Goal: Transaction & Acquisition: Purchase product/service

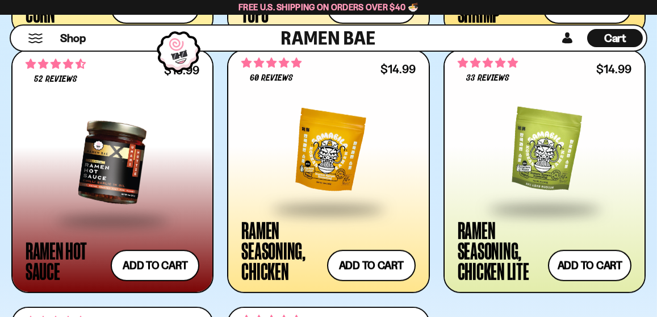
scroll to position [1946, 0]
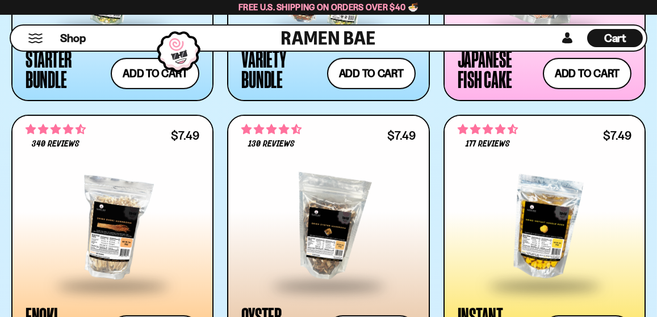
scroll to position [1394, 0]
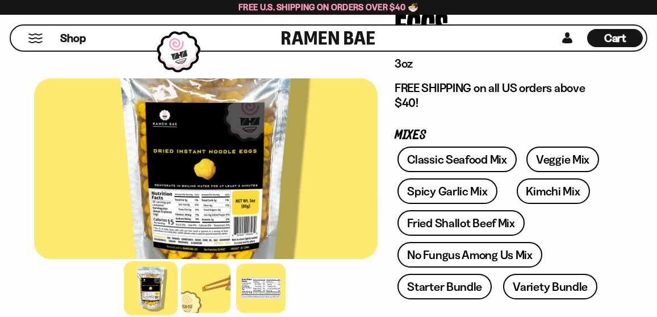
scroll to position [178, 0]
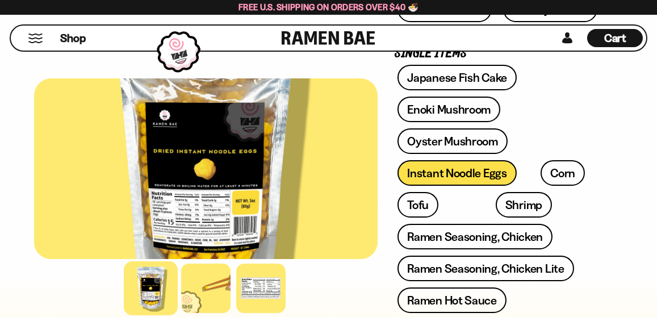
click at [169, 259] on div at bounding box center [206, 168] width 344 height 181
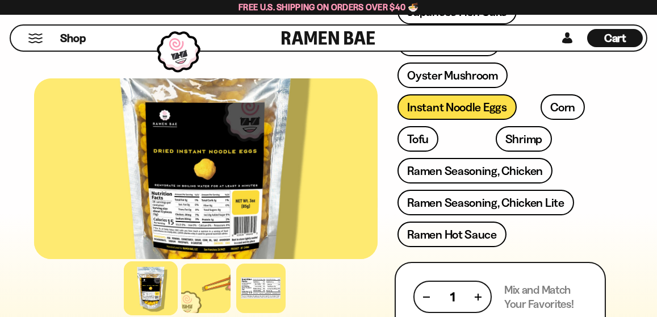
scroll to position [518, 0]
click at [216, 313] on div at bounding box center [205, 288] width 49 height 49
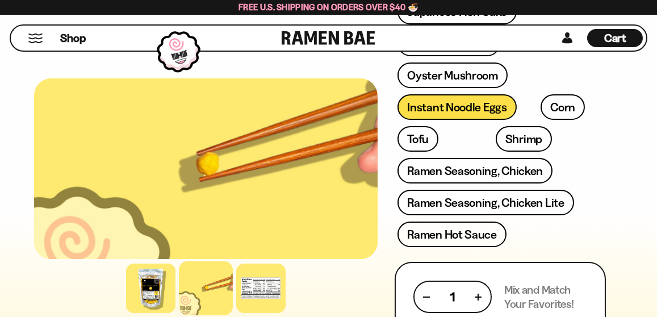
click at [162, 313] on div at bounding box center [150, 288] width 49 height 49
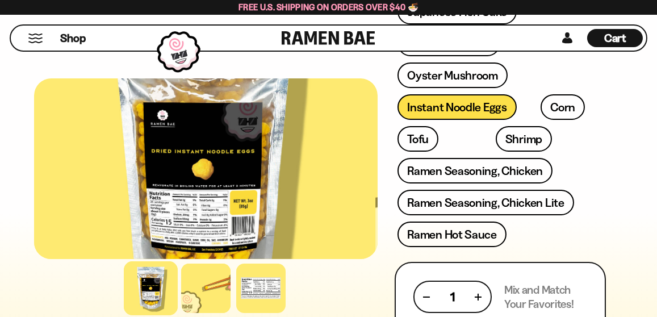
click at [216, 313] on div at bounding box center [205, 288] width 49 height 49
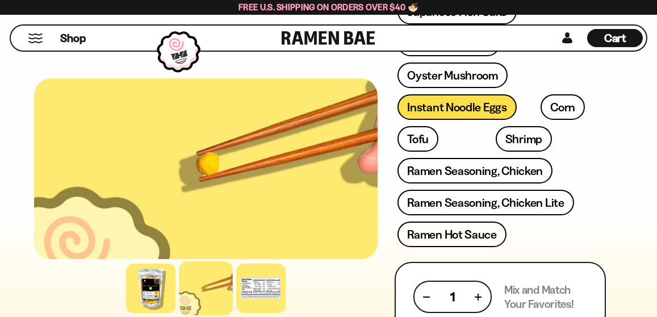
click at [149, 313] on div at bounding box center [150, 288] width 49 height 49
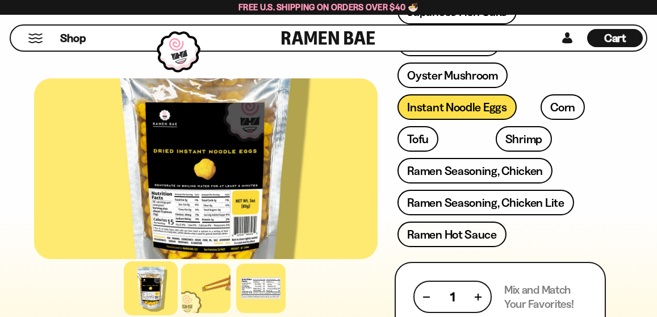
scroll to position [529, 0]
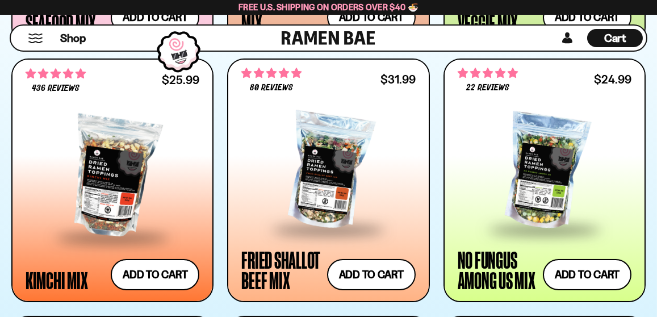
scroll to position [908, 0]
